Goal: Task Accomplishment & Management: Use online tool/utility

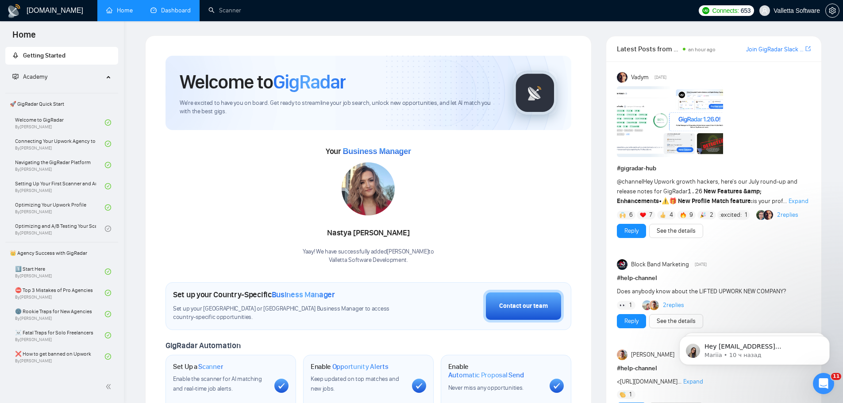
click at [176, 11] on link "Dashboard" at bounding box center [170, 11] width 40 height 8
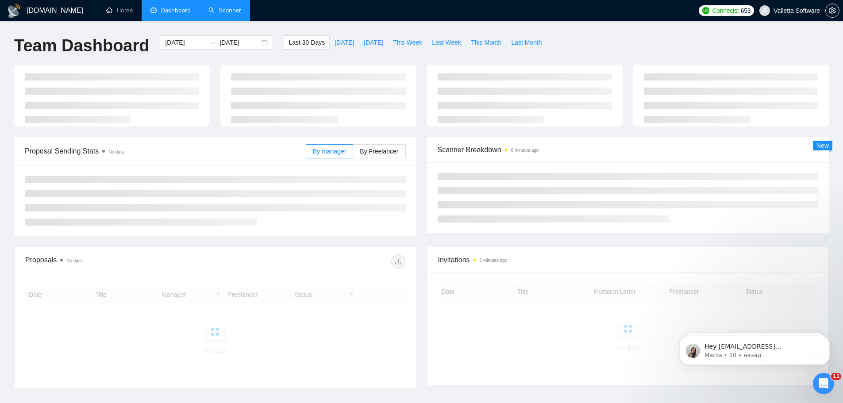
click at [221, 14] on link "Scanner" at bounding box center [224, 11] width 33 height 8
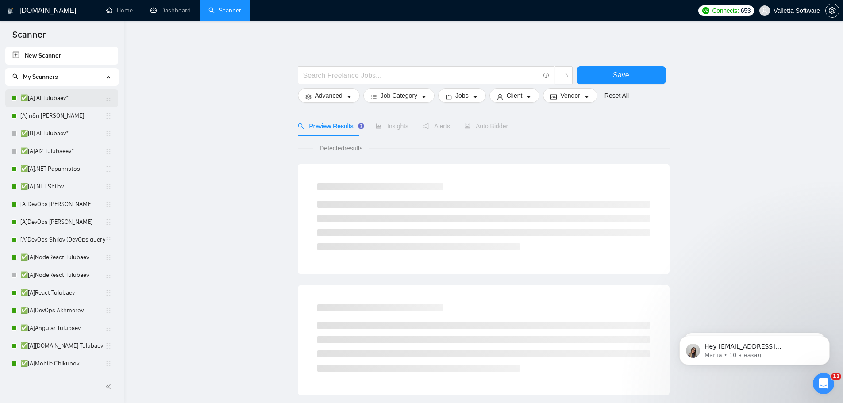
click at [47, 105] on link "✅[A] AI Tulubaev*" at bounding box center [62, 98] width 84 height 18
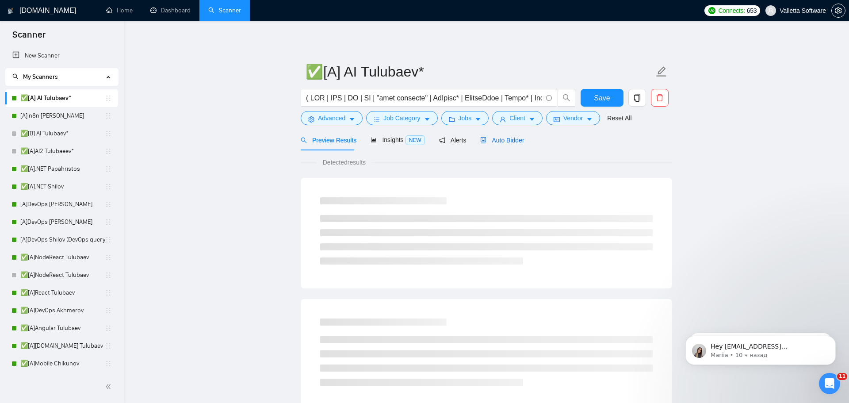
click at [494, 140] on span "Auto Bidder" at bounding box center [502, 140] width 44 height 7
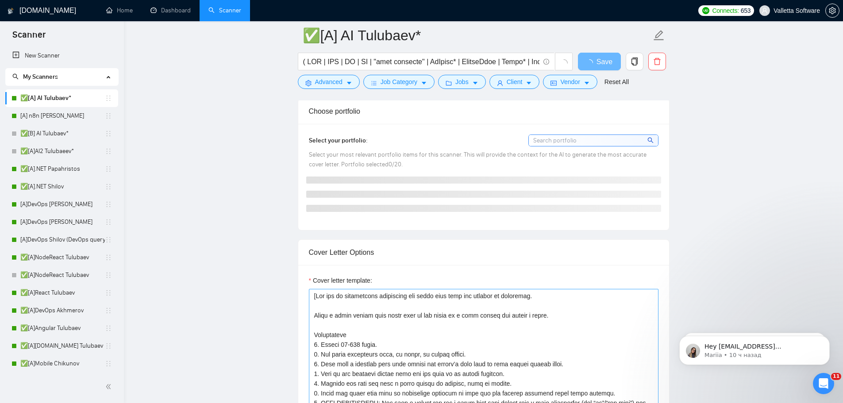
scroll to position [973, 0]
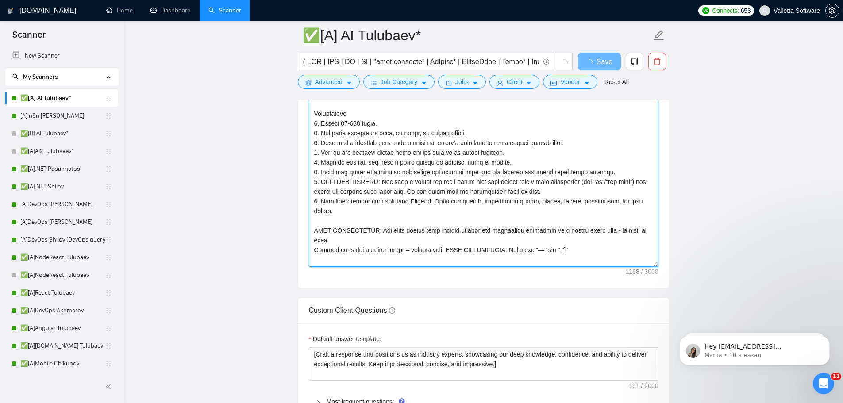
click at [434, 157] on textarea "Cover letter template:" at bounding box center [483, 167] width 349 height 199
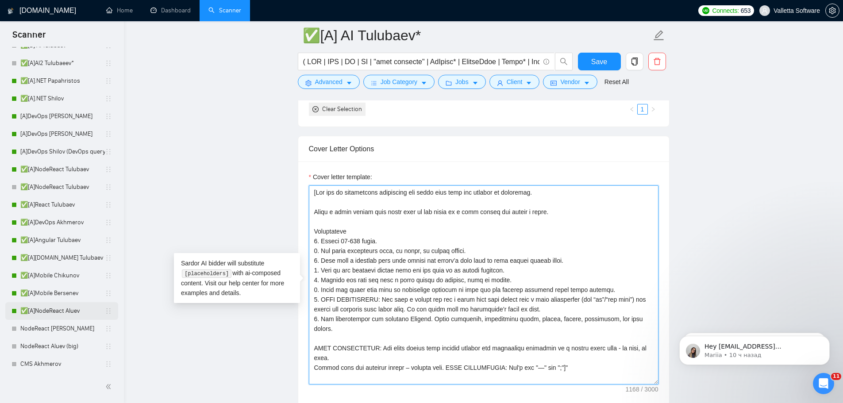
scroll to position [88, 0]
click at [57, 303] on link "✅[A]NodeReact Aluev" at bounding box center [62, 311] width 84 height 18
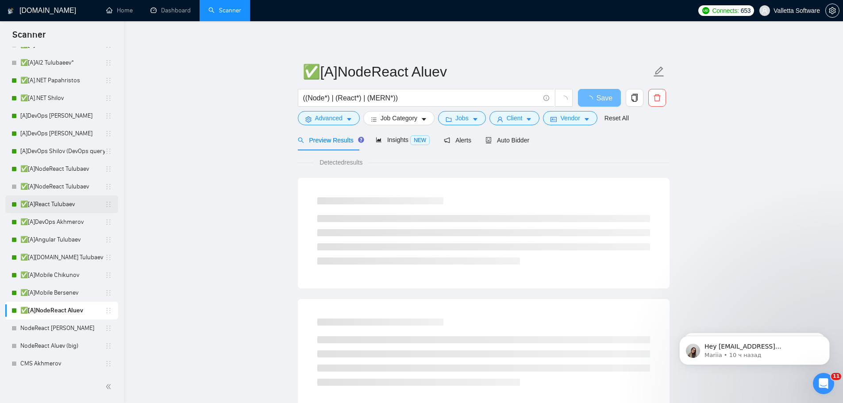
click at [48, 203] on link "✅[A]React Tulubaev" at bounding box center [62, 204] width 84 height 18
click at [389, 138] on span "Insights NEW" at bounding box center [403, 139] width 54 height 7
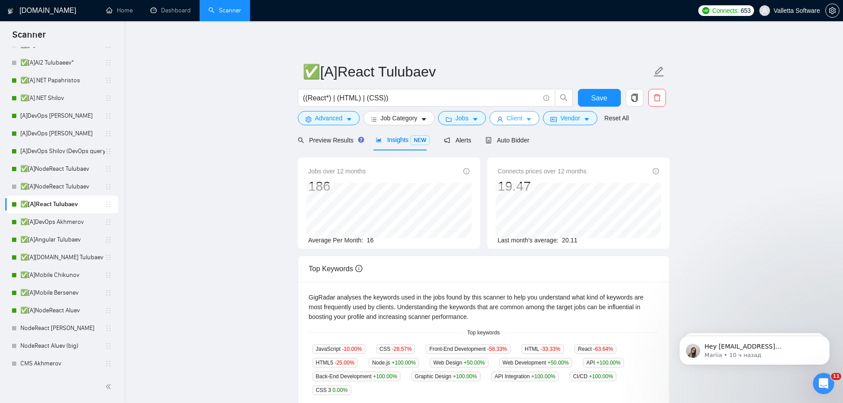
click at [519, 115] on span "Client" at bounding box center [514, 118] width 16 height 10
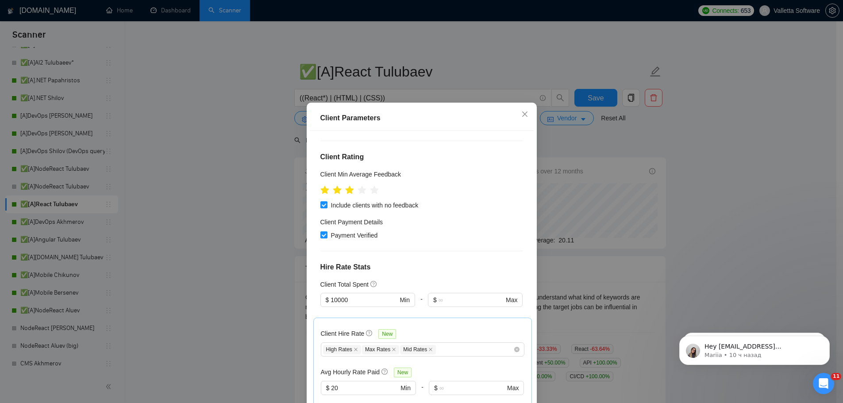
scroll to position [133, 0]
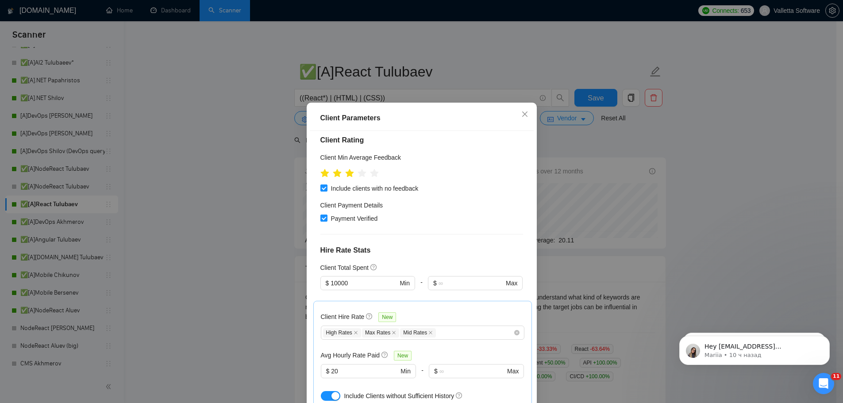
click at [556, 192] on div "Client Parameters Client Location Include Client Countries Select Exclude Clien…" at bounding box center [421, 201] width 843 height 403
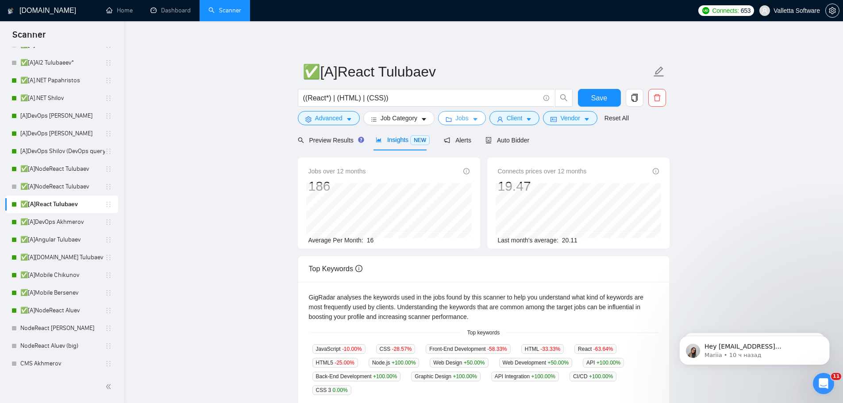
click at [465, 114] on span "Jobs" at bounding box center [461, 118] width 13 height 10
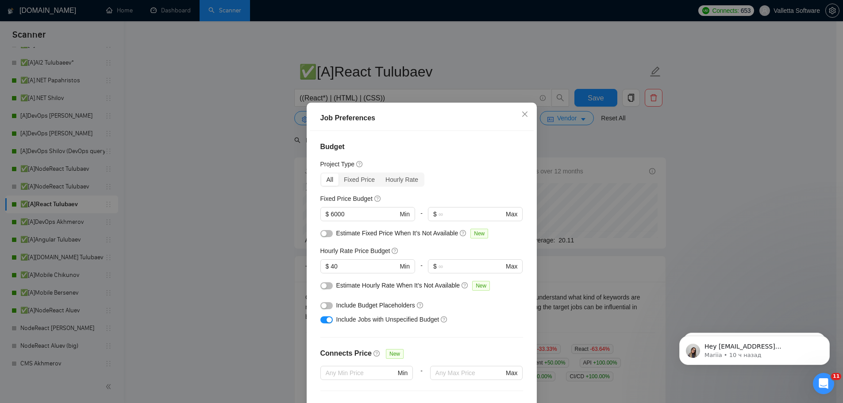
click at [593, 187] on div "Job Preferences Budget Project Type All Fixed Price Hourly Rate Fixed Price Bud…" at bounding box center [421, 201] width 843 height 403
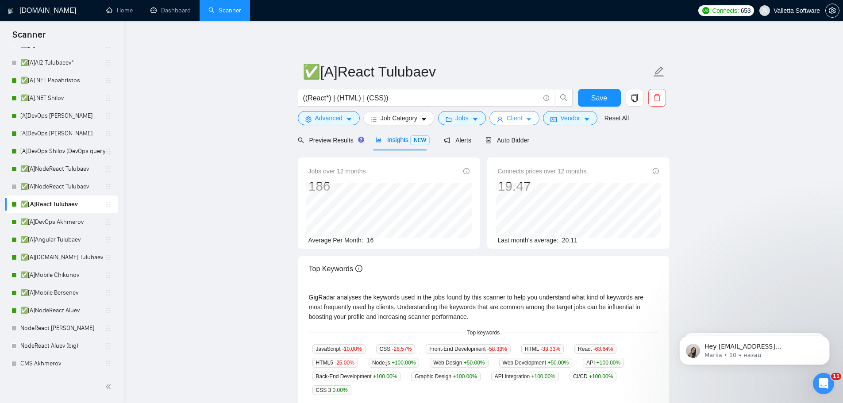
click at [506, 122] on span "Client" at bounding box center [514, 118] width 16 height 10
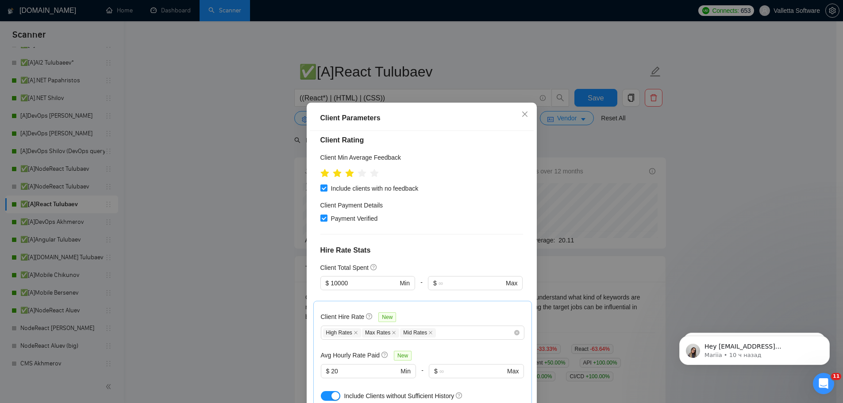
click at [188, 172] on div "Client Parameters Client Location Include Client Countries Select Exclude Clien…" at bounding box center [421, 201] width 843 height 403
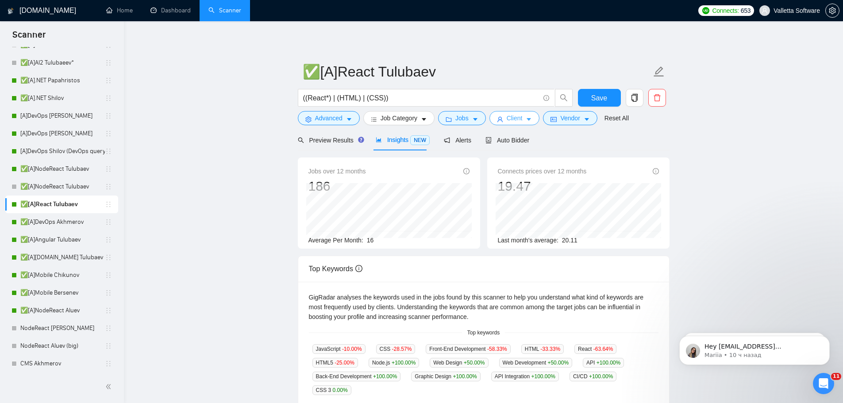
click at [510, 120] on span "Client" at bounding box center [514, 118] width 16 height 10
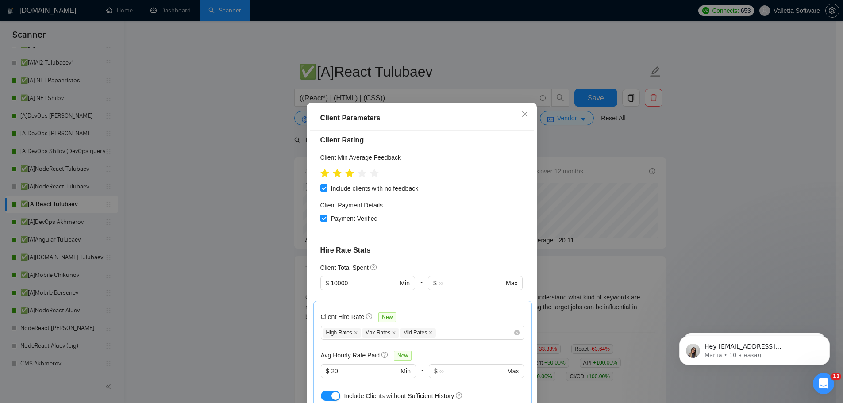
click at [192, 235] on div "Client Parameters Client Location Include Client Countries Select Exclude Clien…" at bounding box center [421, 201] width 843 height 403
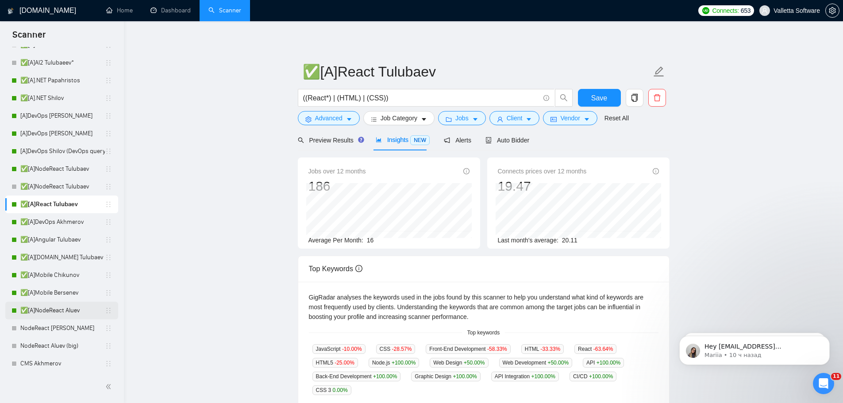
click at [66, 314] on link "✅[A]NodeReact Aluev" at bounding box center [62, 311] width 84 height 18
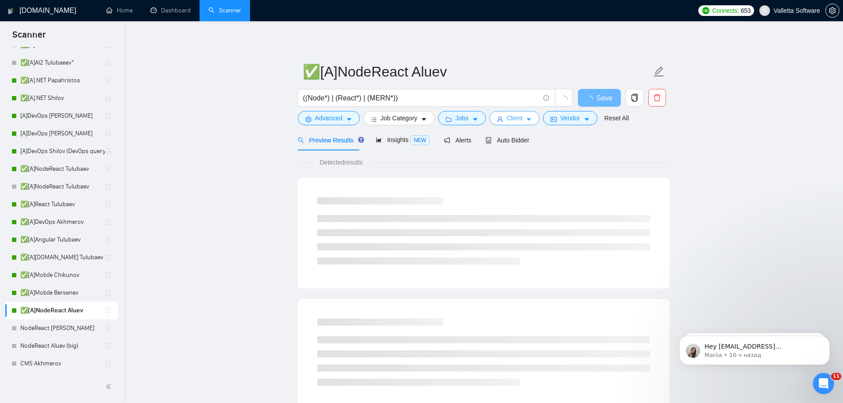
click at [509, 115] on span "Client" at bounding box center [514, 118] width 16 height 10
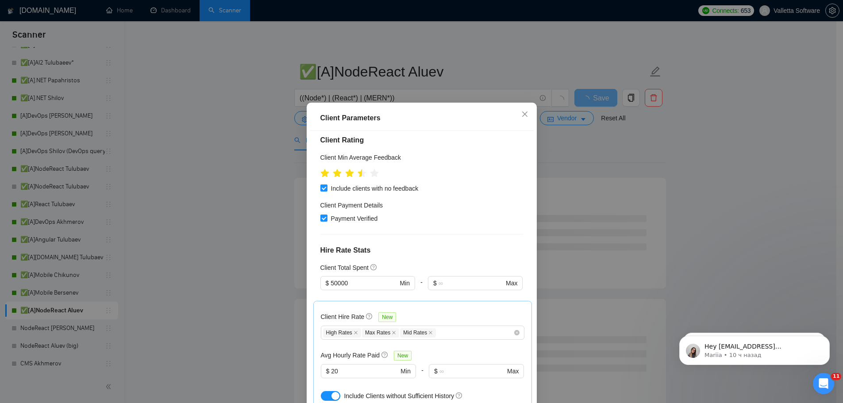
click at [258, 284] on div "Client Parameters Client Location Include Client Countries Select Exclude Clien…" at bounding box center [421, 201] width 843 height 403
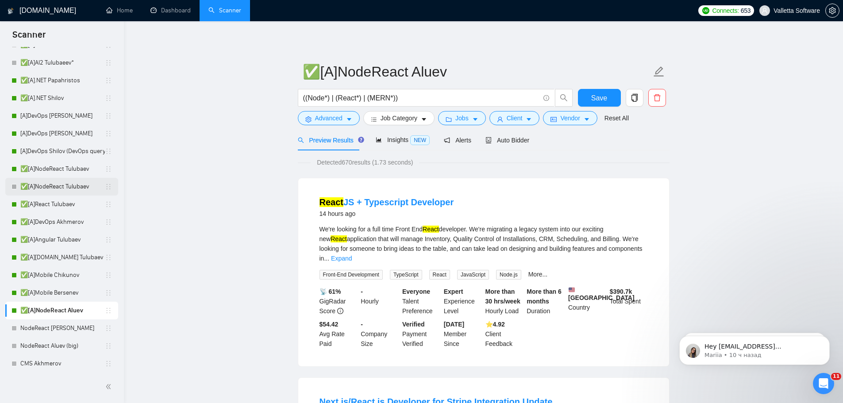
click at [84, 186] on link "✅[A]NodeReact Tulubaev" at bounding box center [62, 187] width 84 height 18
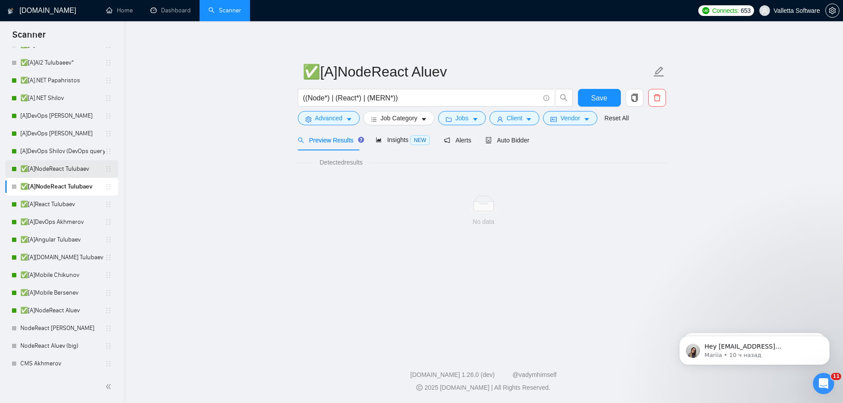
click at [75, 169] on link "✅[A]NodeReact Tulubaev" at bounding box center [62, 169] width 84 height 18
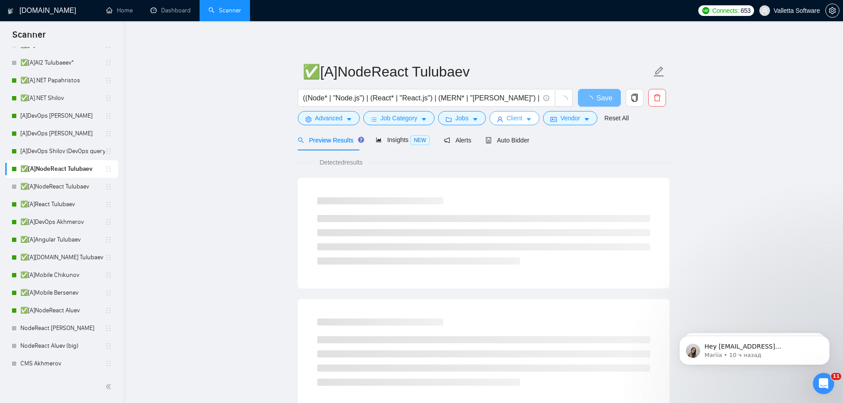
click at [514, 117] on span "Client" at bounding box center [514, 118] width 16 height 10
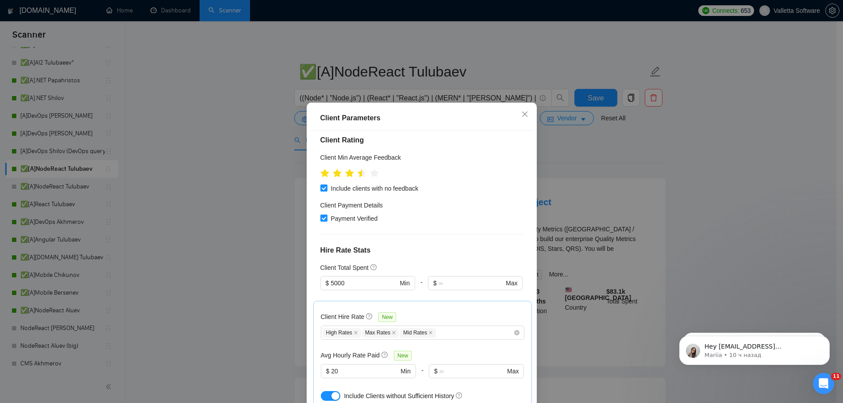
click at [237, 147] on div "Client Parameters Client Location Include Client Countries Select Exclude Clien…" at bounding box center [421, 201] width 843 height 403
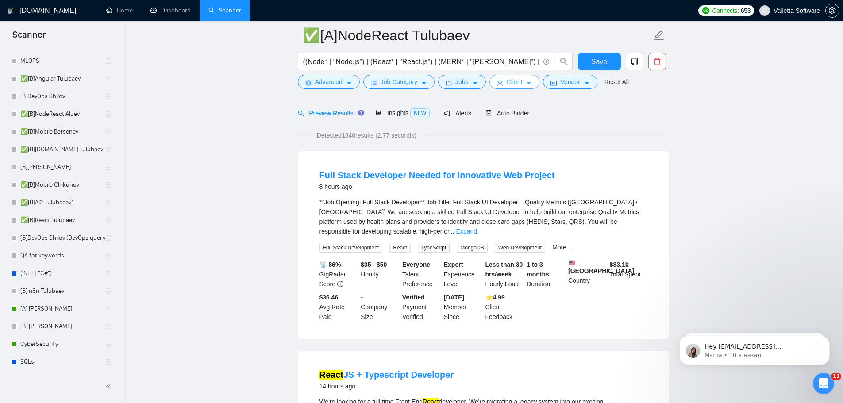
scroll to position [310, 0]
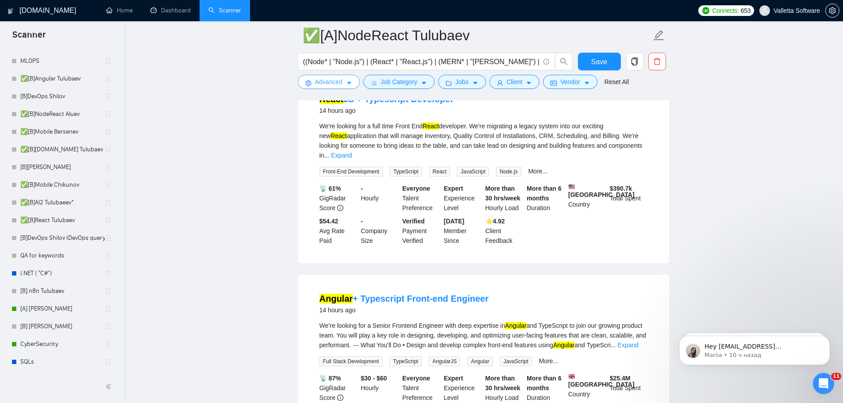
click at [330, 78] on span "Advanced" at bounding box center [328, 82] width 27 height 10
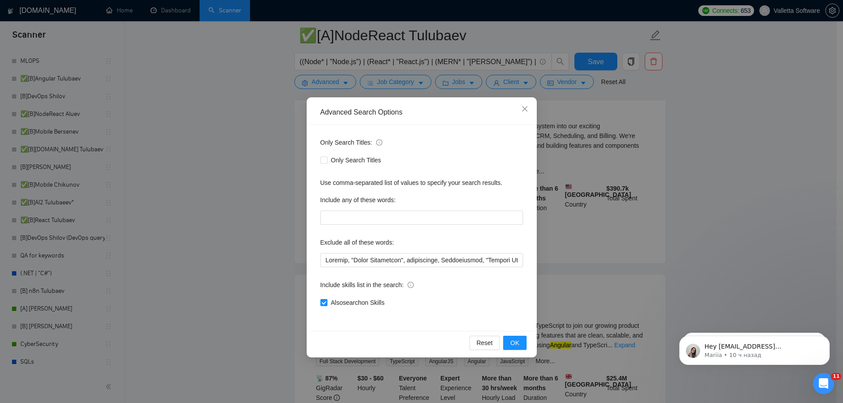
click at [672, 167] on div "Advanced Search Options Only Search Titles: Only Search Titles Use comma-separa…" at bounding box center [421, 201] width 843 height 403
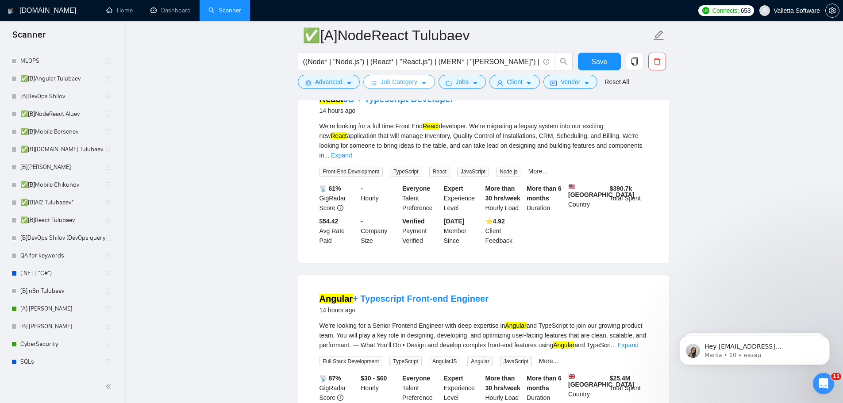
click at [397, 81] on span "Job Category" at bounding box center [398, 82] width 37 height 10
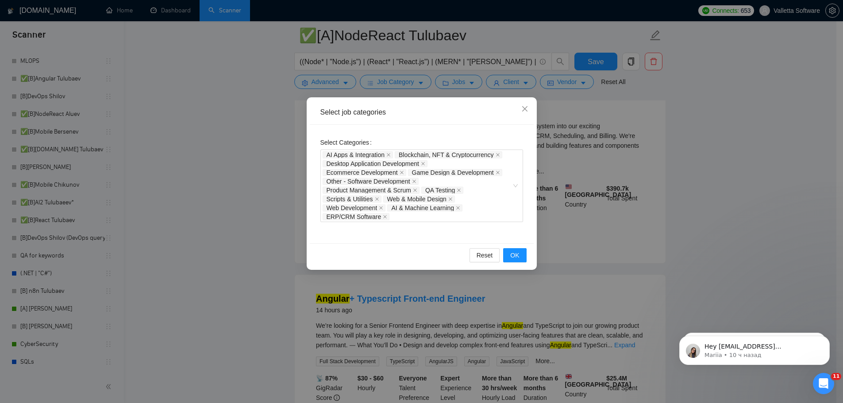
click at [609, 123] on div "Select job categories Select Categories AI Apps & Integration Blockchain, NFT &…" at bounding box center [421, 201] width 843 height 403
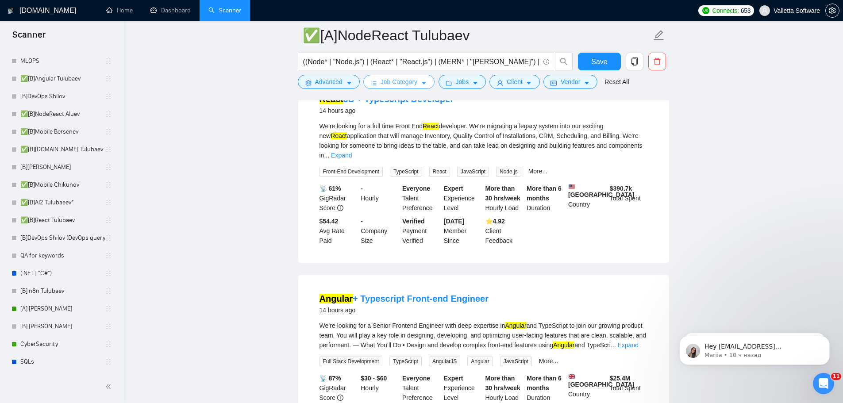
click at [411, 77] on span "Job Category" at bounding box center [398, 82] width 37 height 10
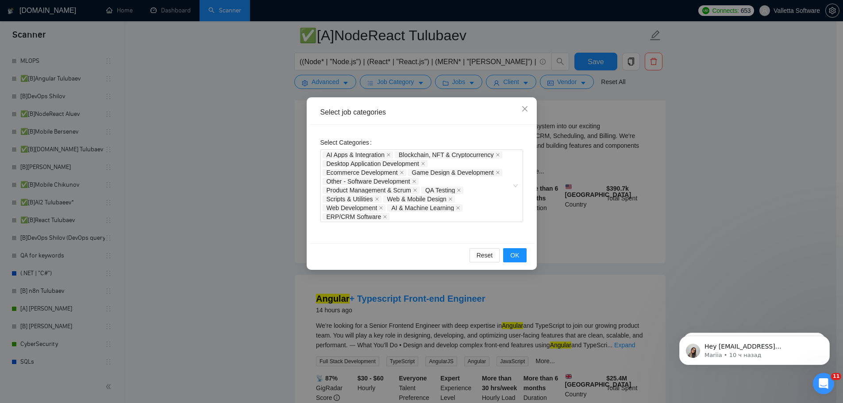
click at [580, 152] on div "Select job categories Select Categories AI Apps & Integration Blockchain, NFT &…" at bounding box center [421, 201] width 843 height 403
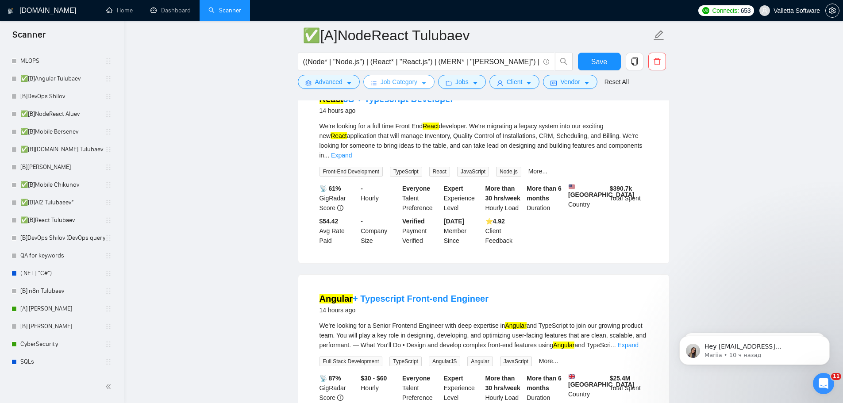
click at [390, 78] on span "Job Category" at bounding box center [398, 82] width 37 height 10
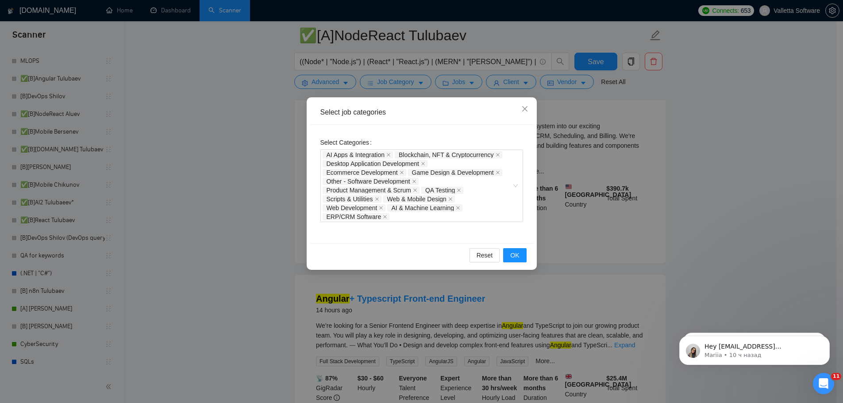
click at [616, 158] on div "Select job categories Select Categories AI Apps & Integration Blockchain, NFT &…" at bounding box center [421, 201] width 843 height 403
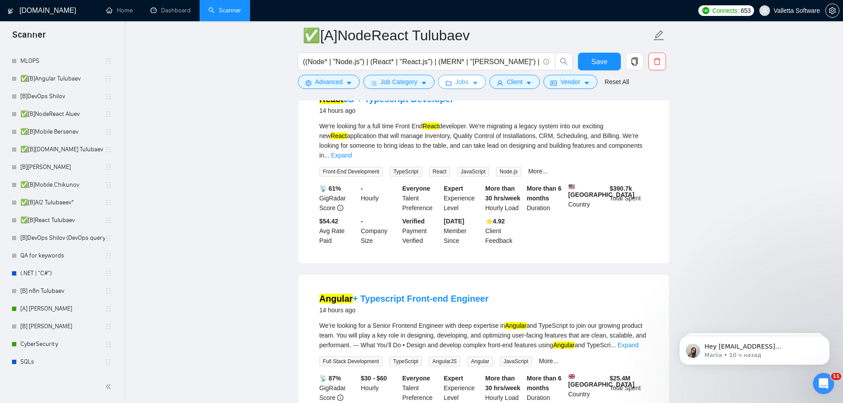
click at [468, 85] on button "Jobs" at bounding box center [462, 82] width 48 height 14
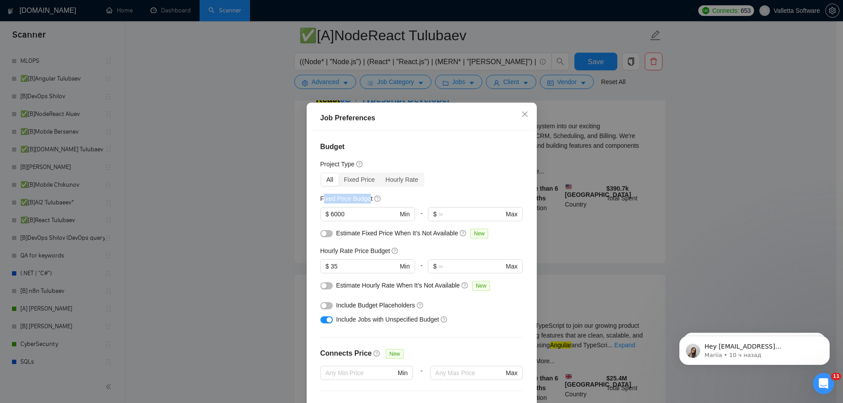
drag, startPoint x: 327, startPoint y: 195, endPoint x: 366, endPoint y: 197, distance: 38.5
click at [366, 197] on h5 "Fixed Price Budget" at bounding box center [346, 199] width 52 height 10
click at [560, 171] on div "Job Preferences Budget Project Type All Fixed Price Hourly Rate Fixed Price Bud…" at bounding box center [421, 201] width 843 height 403
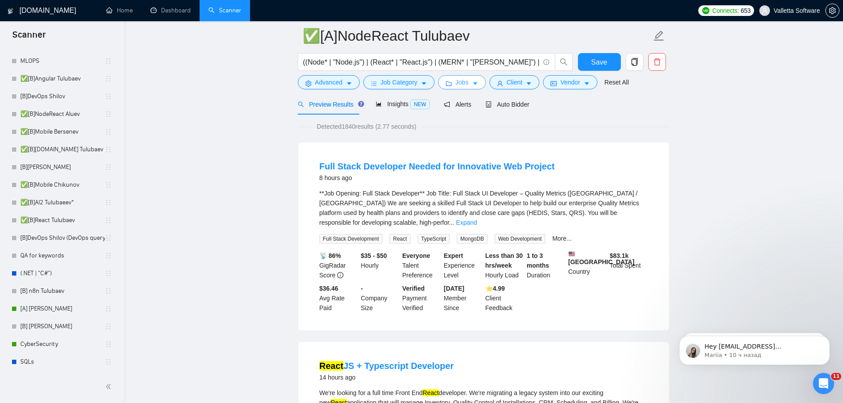
scroll to position [0, 0]
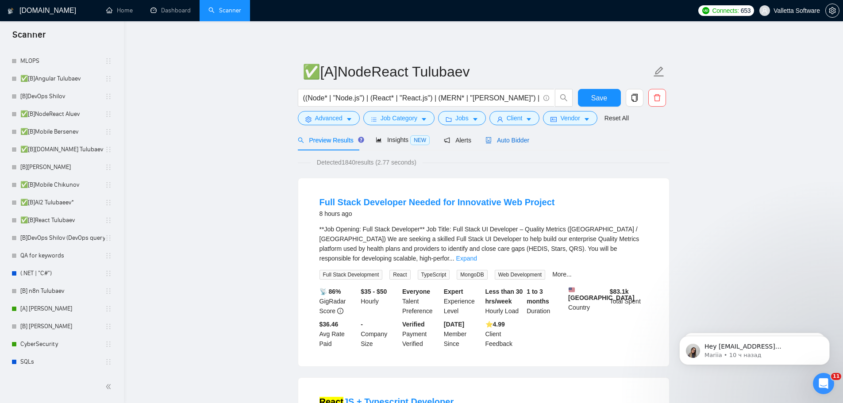
click at [500, 143] on span "Auto Bidder" at bounding box center [507, 140] width 44 height 7
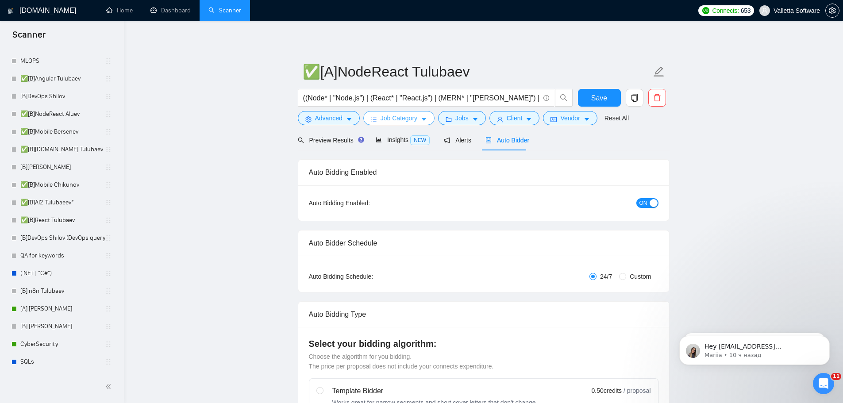
click at [386, 116] on span "Job Category" at bounding box center [398, 118] width 37 height 10
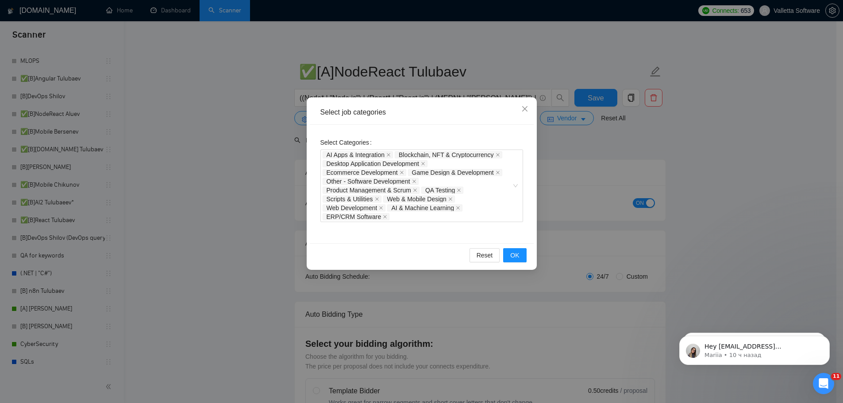
click at [620, 183] on div "Select job categories Select Categories AI Apps & Integration Blockchain, NFT &…" at bounding box center [421, 201] width 843 height 403
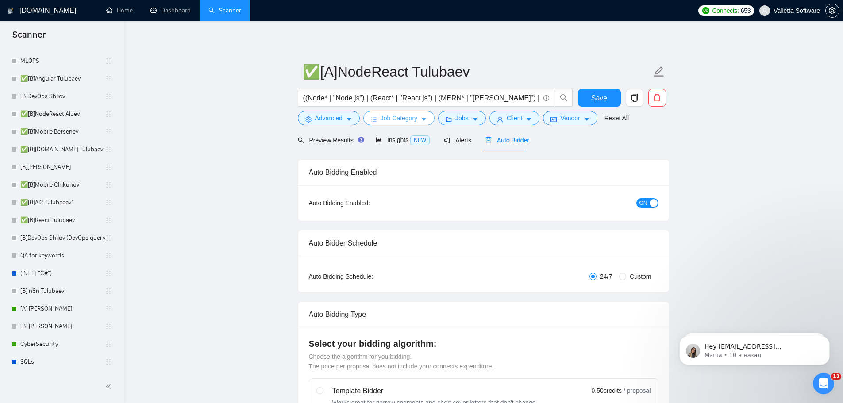
click at [387, 121] on span "Job Category" at bounding box center [398, 118] width 37 height 10
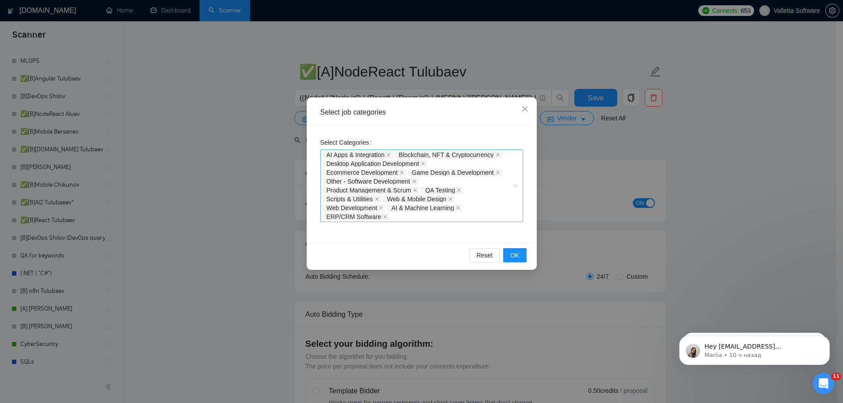
click at [598, 209] on div "Select job categories Select Categories AI Apps & Integration Blockchain, NFT &…" at bounding box center [421, 201] width 843 height 403
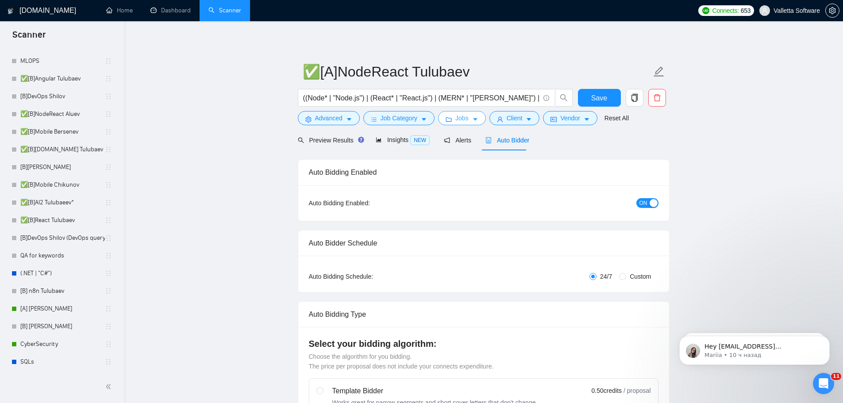
drag, startPoint x: 472, startPoint y: 121, endPoint x: 464, endPoint y: 118, distance: 8.0
click at [472, 119] on icon "caret-down" at bounding box center [475, 119] width 6 height 6
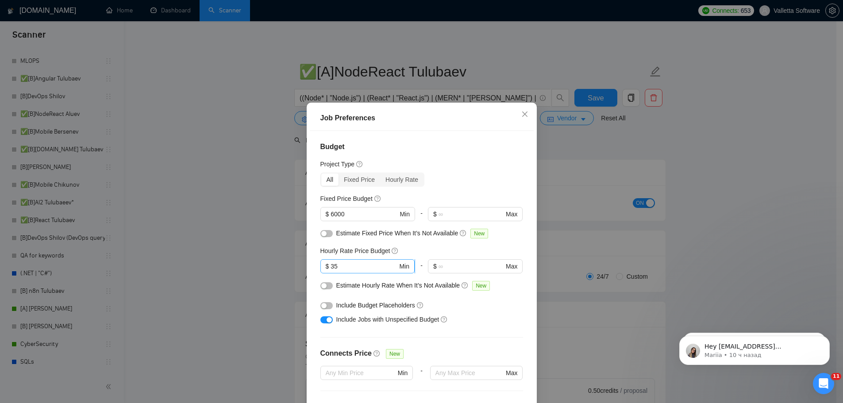
drag, startPoint x: 309, startPoint y: 267, endPoint x: 356, endPoint y: 261, distance: 48.2
click at [299, 267] on div "Job Preferences Budget Project Type All Fixed Price Hourly Rate Fixed Price Bud…" at bounding box center [421, 201] width 843 height 403
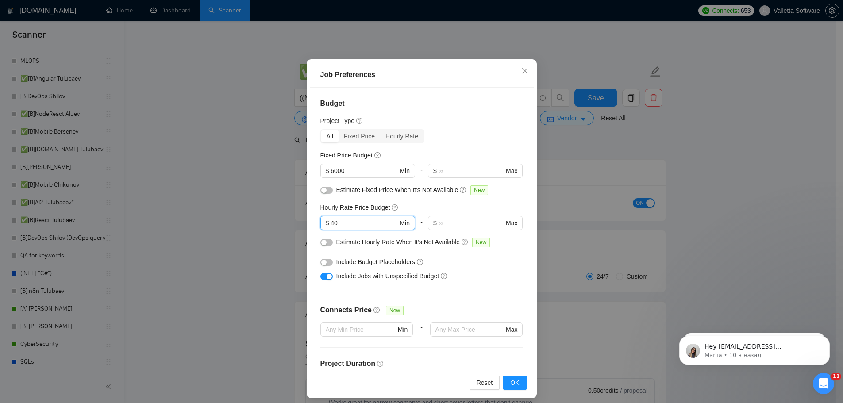
scroll to position [49, 0]
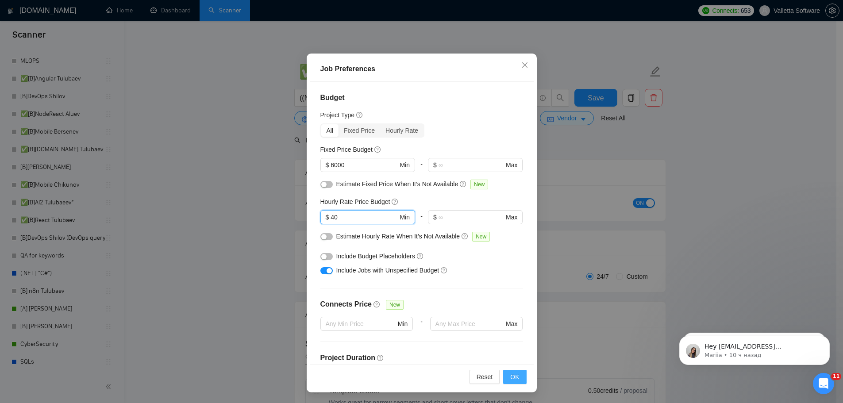
type input "40"
click at [517, 373] on button "OK" at bounding box center [514, 377] width 23 height 14
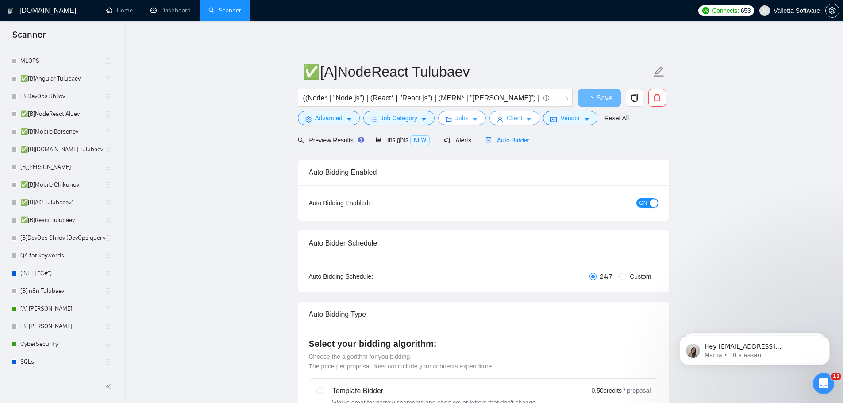
scroll to position [0, 0]
click at [456, 115] on span "Jobs" at bounding box center [461, 118] width 13 height 10
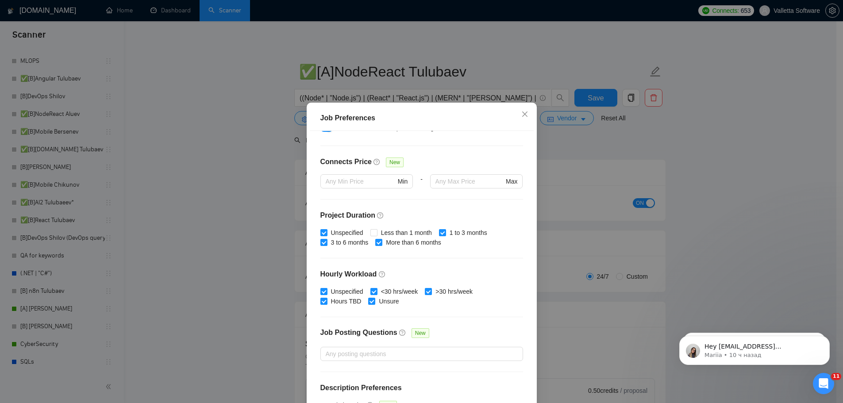
scroll to position [216, 0]
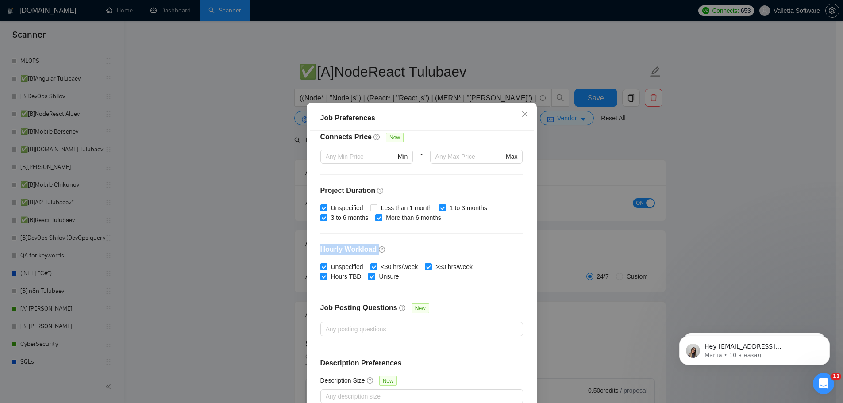
drag, startPoint x: 320, startPoint y: 251, endPoint x: 374, endPoint y: 249, distance: 54.4
click at [374, 249] on div "Budget Project Type All Fixed Price Hourly Rate Fixed Price Budget $ 6000 Min -…" at bounding box center [422, 272] width 224 height 282
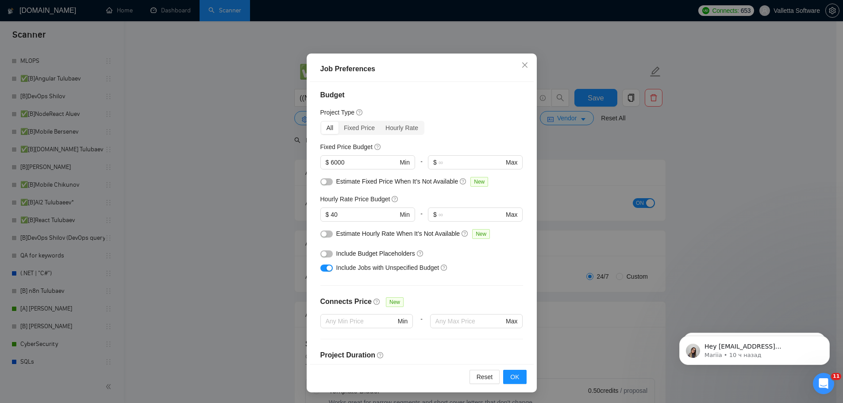
scroll to position [0, 0]
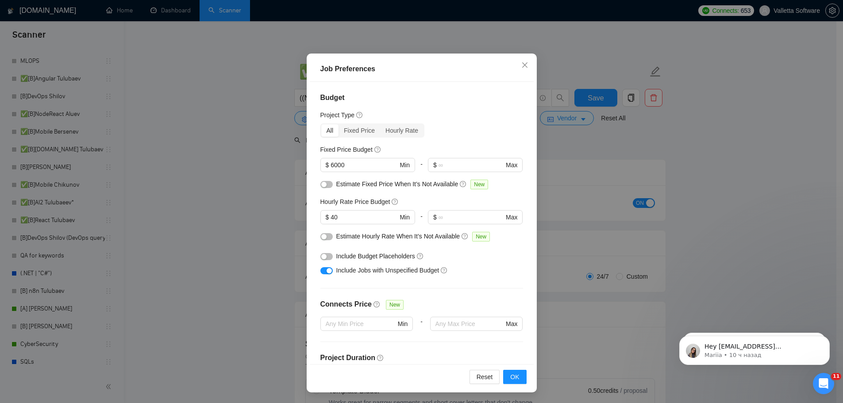
click at [598, 152] on div "Job Preferences Budget Project Type All Fixed Price Hourly Rate Fixed Price Bud…" at bounding box center [421, 201] width 843 height 403
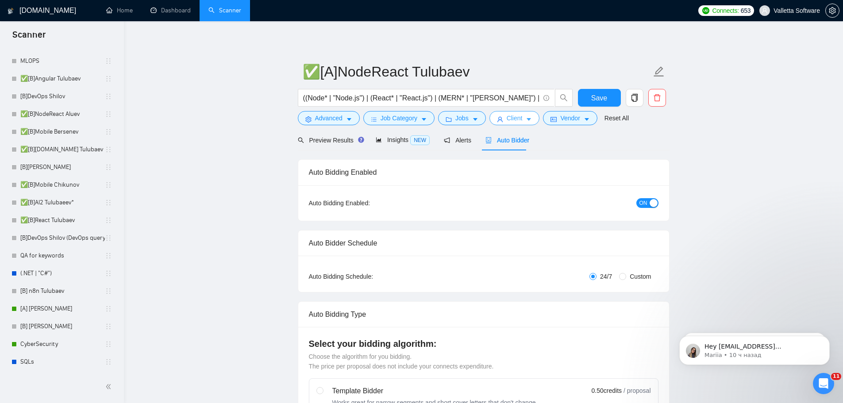
click at [513, 120] on span "Client" at bounding box center [514, 118] width 16 height 10
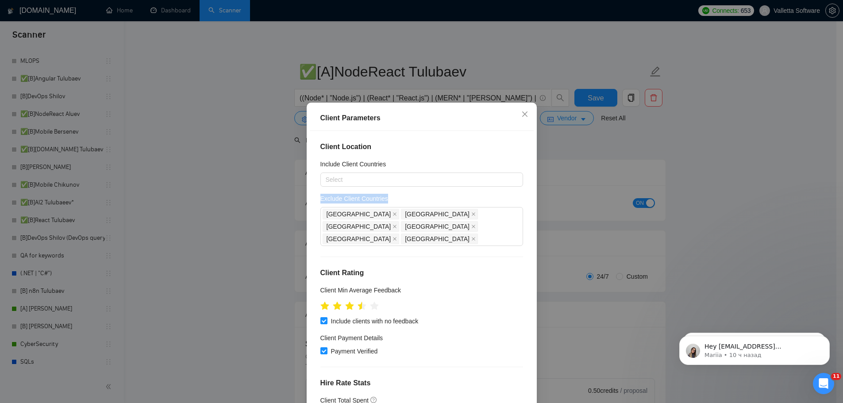
drag, startPoint x: 326, startPoint y: 198, endPoint x: 398, endPoint y: 200, distance: 72.1
click at [398, 200] on div "Exclude Client Countries" at bounding box center [421, 200] width 203 height 13
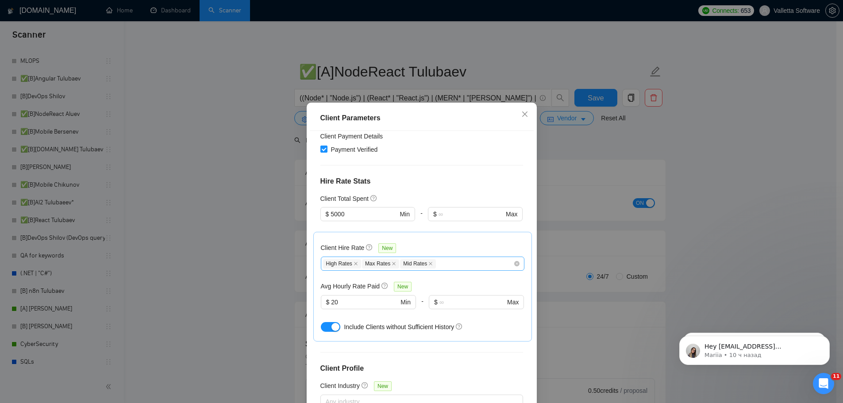
scroll to position [221, 0]
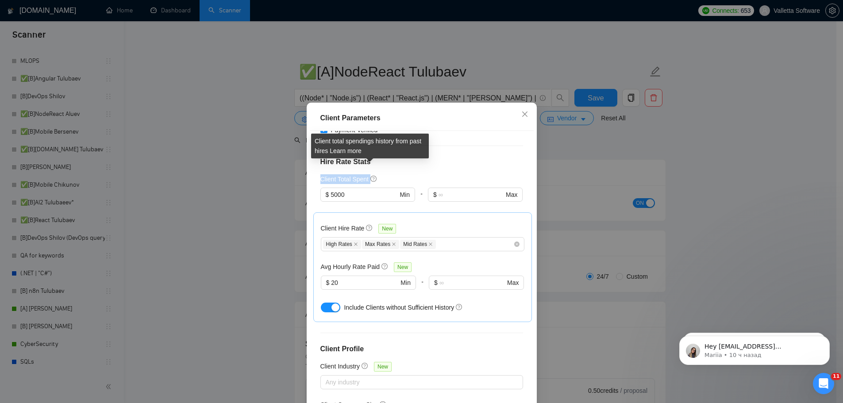
drag, startPoint x: 309, startPoint y: 163, endPoint x: 295, endPoint y: 164, distance: 13.7
click at [295, 164] on div "Client Parameters Client Location Include Client Countries Select Exclude Clien…" at bounding box center [421, 201] width 843 height 403
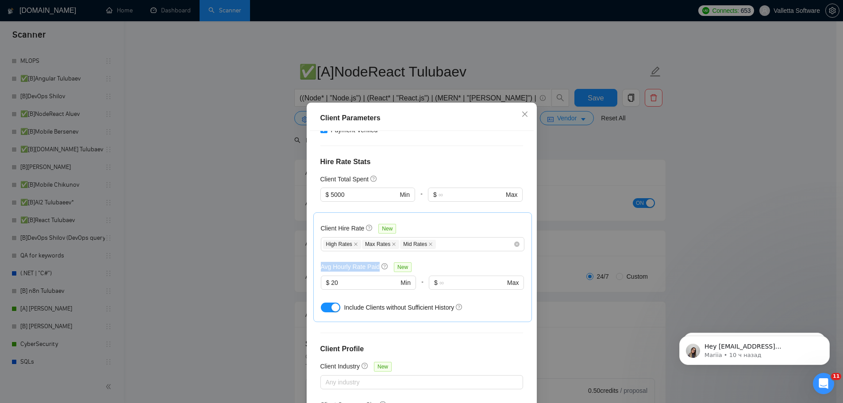
drag, startPoint x: 374, startPoint y: 253, endPoint x: 318, endPoint y: 257, distance: 55.8
click at [321, 262] on h5 "Avg Hourly Rate Paid" at bounding box center [350, 267] width 59 height 10
click at [313, 268] on div "Client Hire Rate New High Rates Max Rates Mid Rates Avg Hourly Rate Paid New $ …" at bounding box center [422, 267] width 218 height 110
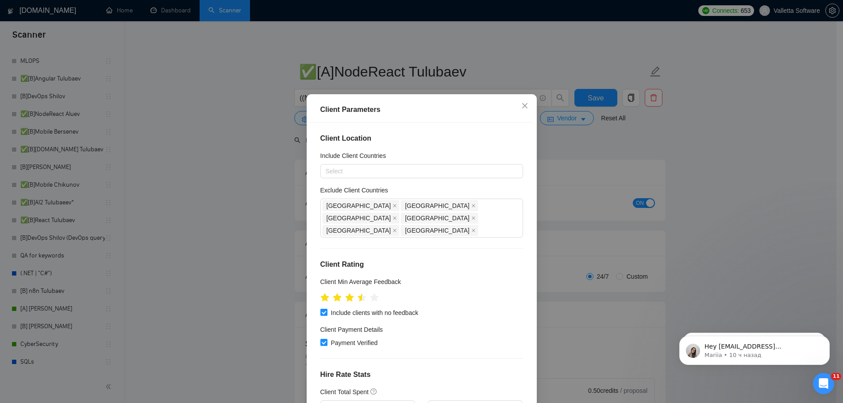
scroll to position [0, 0]
